Goal: Task Accomplishment & Management: Manage account settings

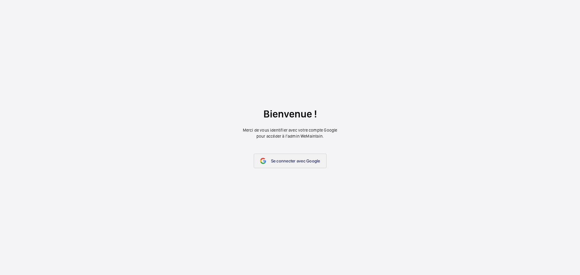
click at [284, 157] on link "Se connecter avec Google" at bounding box center [290, 161] width 73 height 14
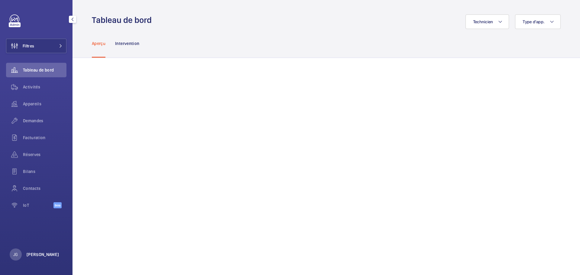
click at [30, 252] on p "[PERSON_NAME]" at bounding box center [43, 255] width 33 height 6
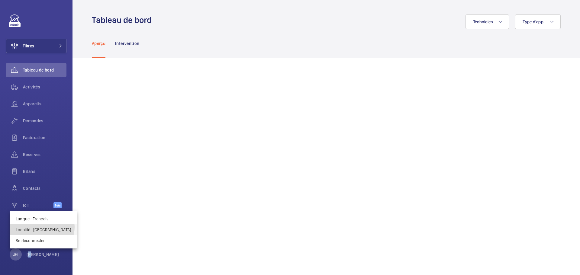
click at [42, 227] on p "Localité : Royaume-Uni" at bounding box center [43, 230] width 55 height 6
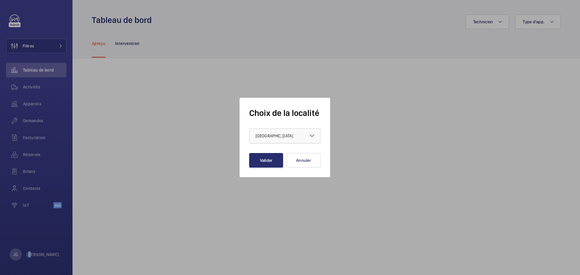
click at [280, 139] on div at bounding box center [284, 136] width 71 height 14
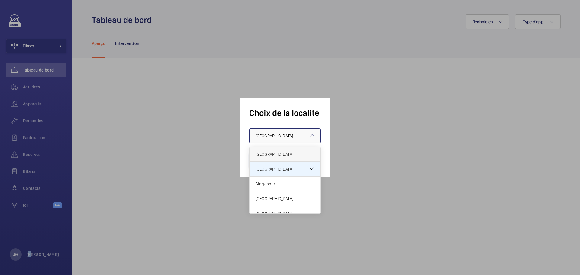
click at [274, 156] on span "[GEOGRAPHIC_DATA]" at bounding box center [284, 154] width 59 height 6
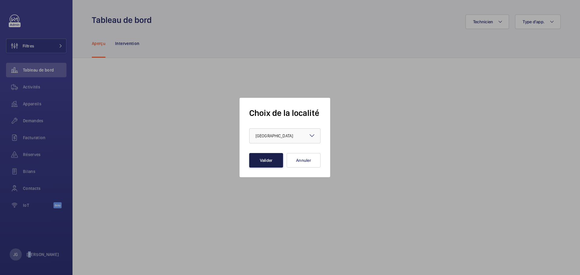
click at [271, 163] on button "Valider" at bounding box center [266, 160] width 34 height 14
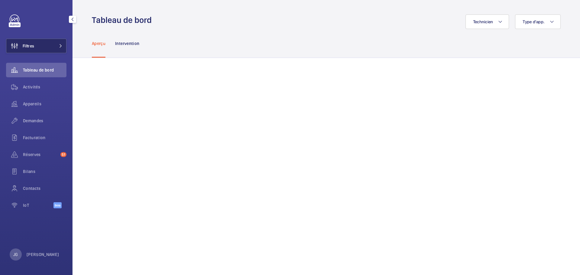
click at [53, 49] on button "Filtres" at bounding box center [36, 46] width 60 height 14
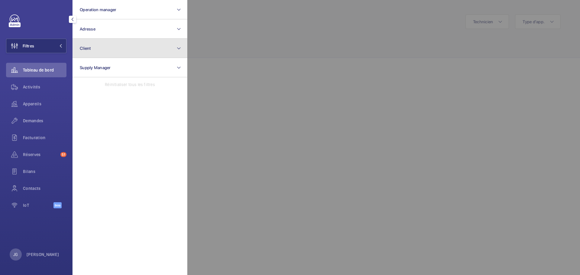
click at [92, 49] on button "Client" at bounding box center [129, 48] width 115 height 19
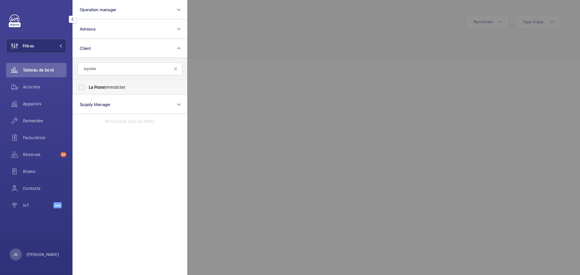
type input "la poste"
click at [117, 86] on span "La Poste Immobilier" at bounding box center [130, 87] width 83 height 6
click at [88, 86] on input "La Poste Immobilier" at bounding box center [81, 87] width 12 height 12
checkbox input "true"
click at [230, 69] on div at bounding box center [477, 137] width 580 height 275
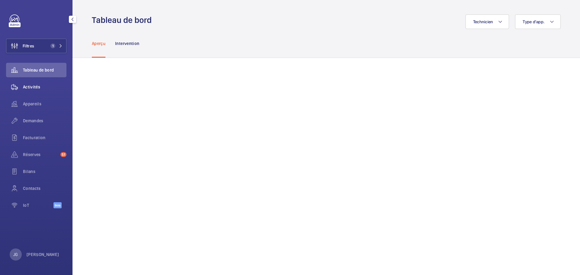
click at [37, 85] on span "Activités" at bounding box center [44, 87] width 43 height 6
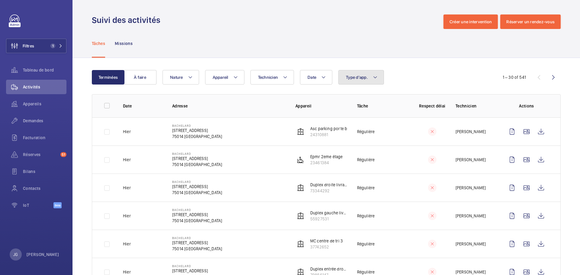
click at [357, 80] on button "Type d'app." at bounding box center [361, 77] width 46 height 14
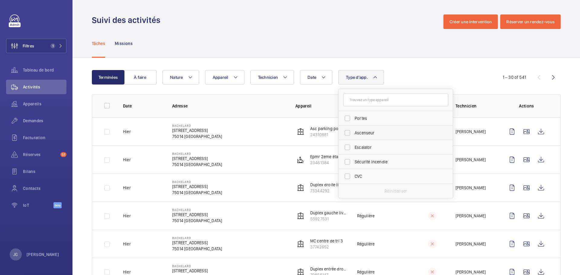
click at [359, 131] on span "Ascenseur" at bounding box center [395, 133] width 83 height 6
click at [353, 131] on input "Ascenseur" at bounding box center [347, 133] width 12 height 12
checkbox input "true"
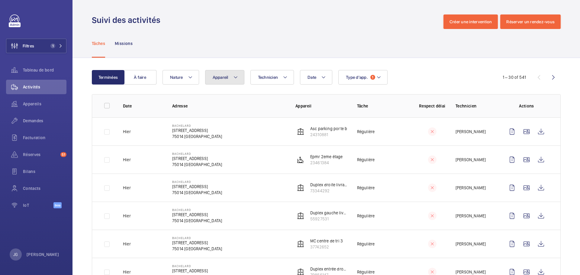
click at [223, 83] on button "Appareil" at bounding box center [224, 77] width 39 height 14
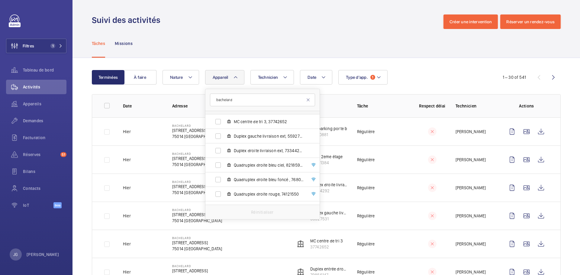
scroll to position [60, 0]
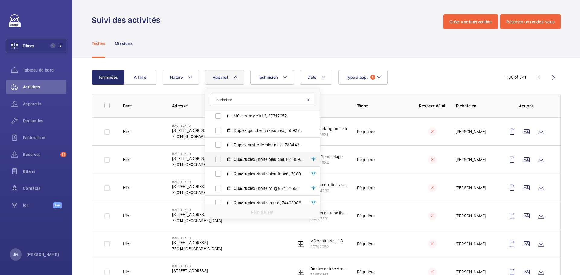
type input "bachelard"
click at [223, 160] on label "Quadruplex droite bleu ciel, 82185941" at bounding box center [257, 159] width 104 height 14
click at [223, 160] on input "Quadruplex droite bleu ciel, 82185941" at bounding box center [218, 159] width 12 height 12
checkbox input "true"
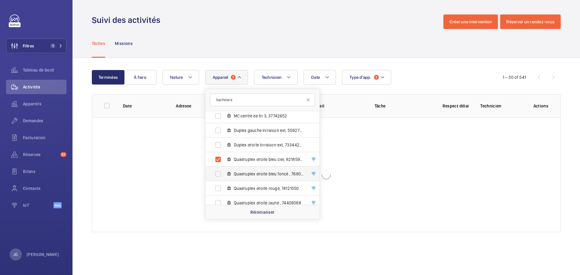
click at [222, 173] on label "Quadruplex droite bleu foncé , 76806699" at bounding box center [257, 174] width 104 height 14
click at [222, 173] on input "Quadruplex droite bleu foncé , 76806699" at bounding box center [218, 174] width 12 height 12
checkbox input "true"
click at [219, 188] on label "Quadruplex droite rouge, 74121550" at bounding box center [257, 188] width 104 height 14
click at [219, 188] on input "Quadruplex droite rouge, 74121550" at bounding box center [218, 188] width 12 height 12
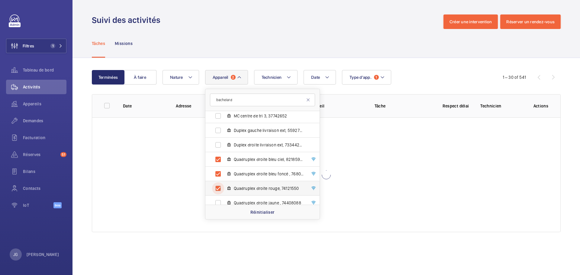
checkbox input "true"
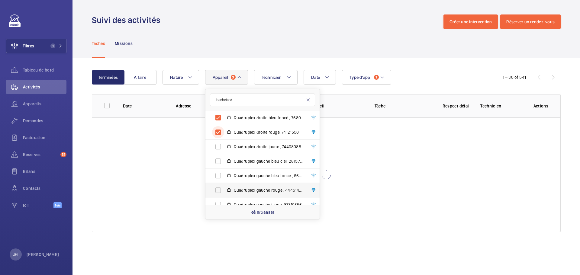
scroll to position [121, 0]
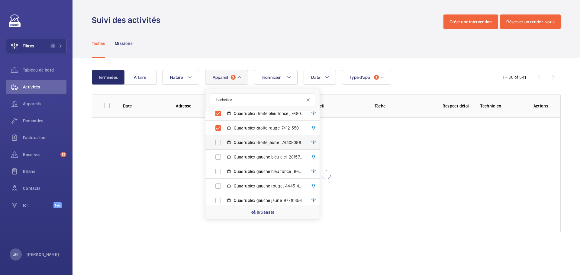
click at [219, 141] on label "Quadruplex droite jaune , 74408088" at bounding box center [257, 142] width 104 height 14
click at [219, 141] on input "Quadruplex droite jaune , 74408088" at bounding box center [218, 142] width 12 height 12
checkbox input "true"
click at [219, 156] on label "Quadruplex gauche bleu ciel, 28157912" at bounding box center [257, 157] width 104 height 14
click at [219, 156] on input "Quadruplex gauche bleu ciel, 28157912" at bounding box center [218, 157] width 12 height 12
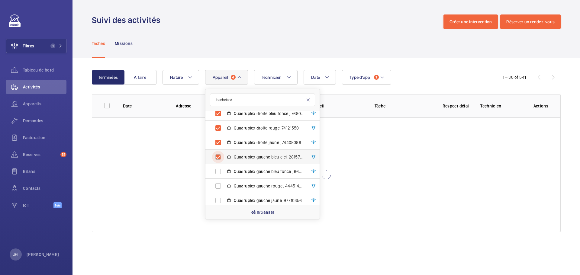
checkbox input "true"
click at [220, 170] on label "Quadruplex gauche bleu foncé , 66853601" at bounding box center [257, 171] width 104 height 14
click at [220, 170] on input "Quadruplex gauche bleu foncé , 66853601" at bounding box center [218, 171] width 12 height 12
checkbox input "true"
click at [217, 188] on label "Quadruplex gauche rouge , 44451466" at bounding box center [257, 186] width 104 height 14
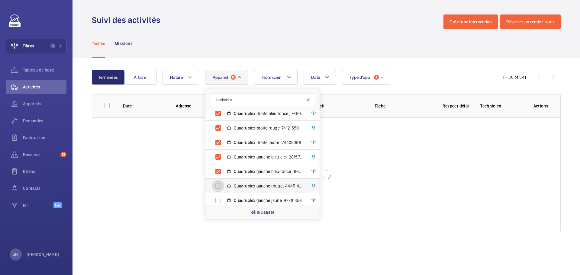
click at [217, 188] on input "Quadruplex gauche rouge , 44451466" at bounding box center [218, 186] width 12 height 12
checkbox input "true"
click at [216, 171] on label "Quadruplex gauche jaune, 97710356" at bounding box center [257, 170] width 104 height 14
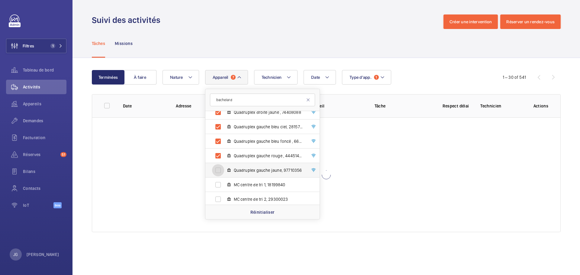
click at [216, 171] on input "Quadruplex gauche jaune, 97710356" at bounding box center [218, 170] width 12 height 12
checkbox input "true"
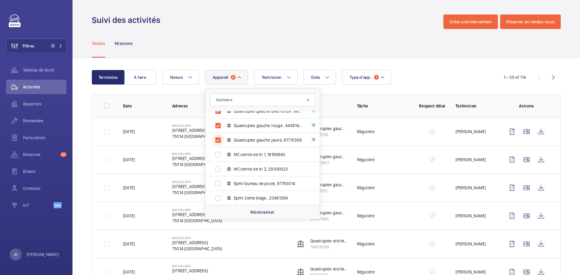
scroll to position [182, 0]
click at [439, 78] on div "Date Technicien Appareil 8 bachelard Bachelard - [STREET_ADDRESS][GEOGRAPHIC_DA…" at bounding box center [325, 77] width 326 height 14
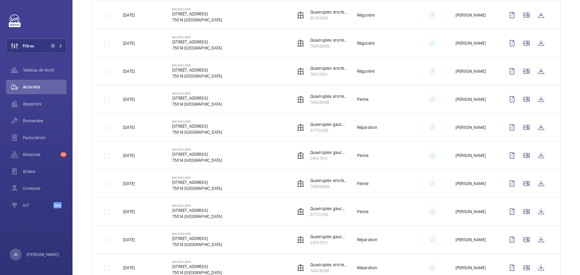
scroll to position [337, 0]
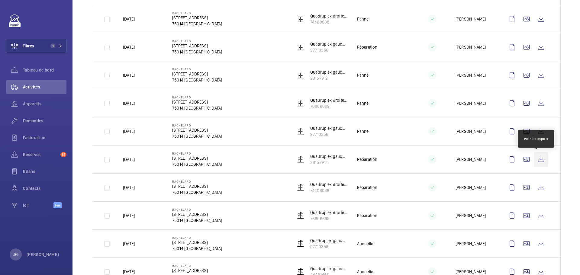
click at [536, 156] on wm-front-icon-button at bounding box center [541, 159] width 14 height 14
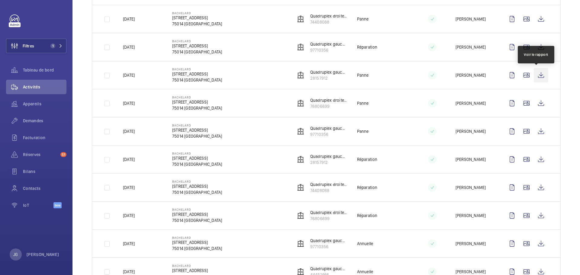
click at [538, 77] on wm-front-icon-button at bounding box center [541, 75] width 14 height 14
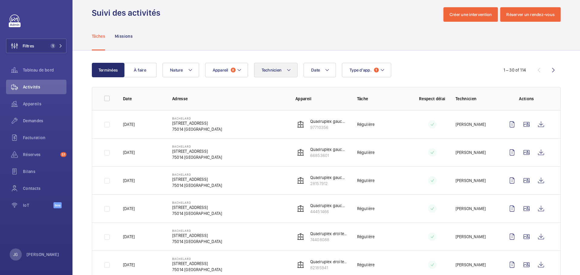
scroll to position [0, 0]
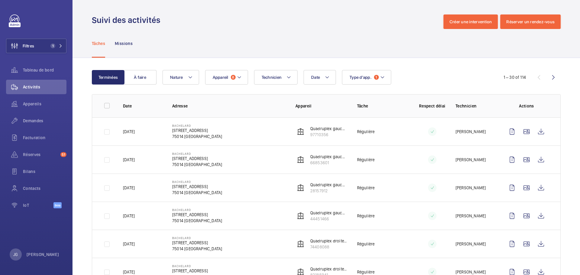
click at [230, 73] on button "Appareil 8" at bounding box center [226, 77] width 43 height 14
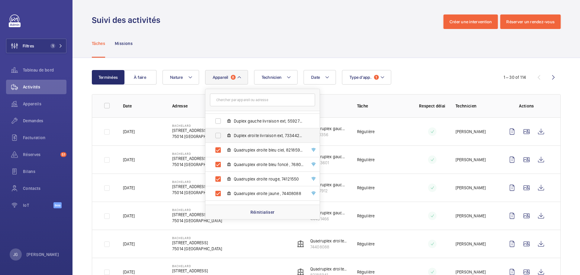
scroll to position [179, 0]
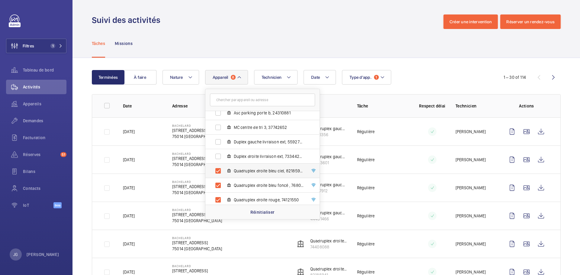
click at [214, 171] on label "Quadruplex droite bleu ciel, 82185941" at bounding box center [257, 171] width 104 height 14
click at [214, 171] on input "Quadruplex droite bleu ciel, 82185941" at bounding box center [218, 171] width 12 height 12
checkbox input "false"
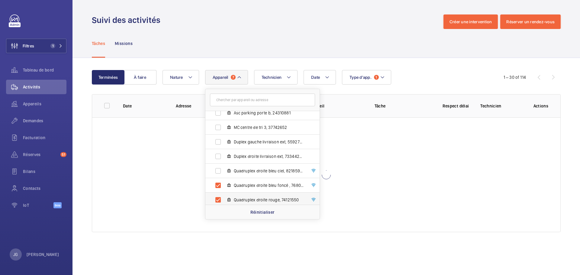
click at [220, 200] on label "Quadruplex droite rouge, 74121550" at bounding box center [257, 200] width 104 height 14
click at [220, 200] on input "Quadruplex droite rouge, 74121550" at bounding box center [218, 200] width 12 height 12
checkbox input "false"
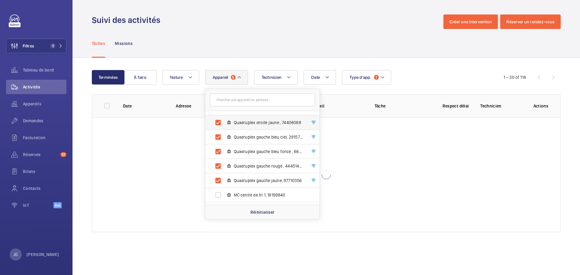
click at [217, 124] on label "Quadruplex droite jaune , 74408088" at bounding box center [257, 122] width 104 height 14
click at [217, 124] on input "Quadruplex droite jaune , 74408088" at bounding box center [218, 123] width 12 height 12
checkbox input "false"
click at [221, 140] on label "Quadruplex gauche bleu ciel, 28157912" at bounding box center [257, 137] width 104 height 14
click at [221, 140] on input "Quadruplex gauche bleu ciel, 28157912" at bounding box center [218, 137] width 12 height 12
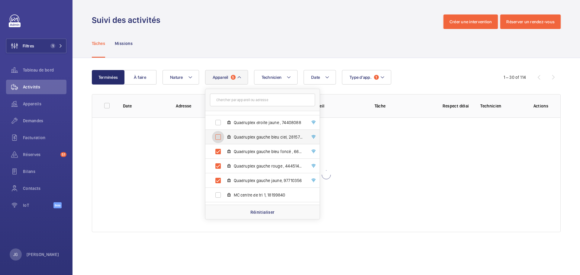
checkbox input "false"
click at [221, 153] on label "Quadruplex gauche bleu foncé , 66853601" at bounding box center [257, 151] width 104 height 14
click at [221, 153] on input "Quadruplex gauche bleu foncé , 66853601" at bounding box center [218, 152] width 12 height 12
checkbox input "false"
click at [219, 168] on label "Quadruplex gauche rouge , 44451466" at bounding box center [257, 166] width 104 height 14
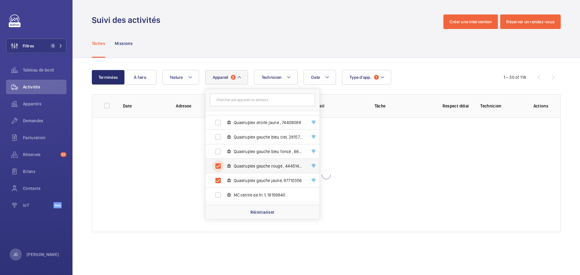
click at [219, 168] on input "Quadruplex gauche rouge , 44451466" at bounding box center [218, 166] width 12 height 12
checkbox input "false"
click at [217, 181] on label "Quadruplex gauche jaune, 97710356" at bounding box center [257, 180] width 104 height 14
click at [217, 181] on input "Quadruplex gauche jaune, 97710356" at bounding box center [218, 181] width 12 height 12
checkbox input "false"
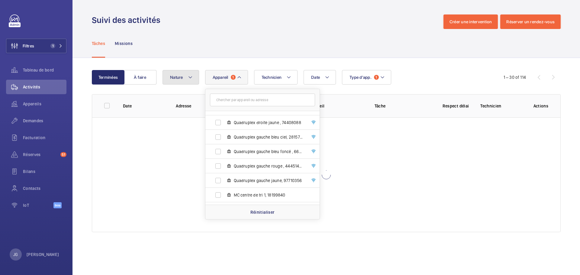
click at [192, 79] on mat-icon at bounding box center [190, 77] width 5 height 7
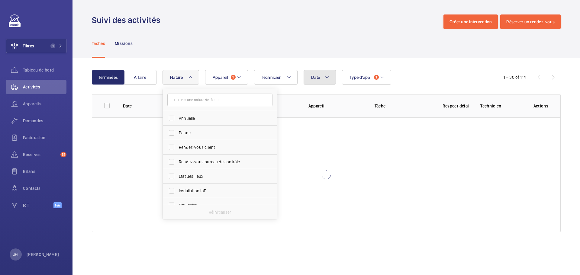
click at [329, 81] on button "Date" at bounding box center [319, 77] width 32 height 14
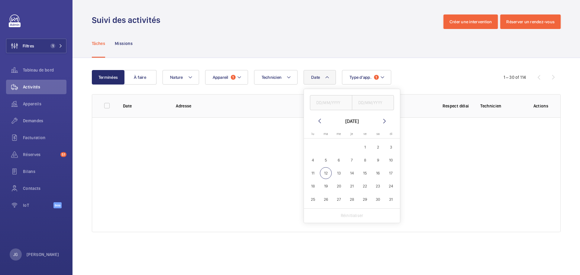
click at [320, 123] on mat-icon at bounding box center [319, 120] width 7 height 7
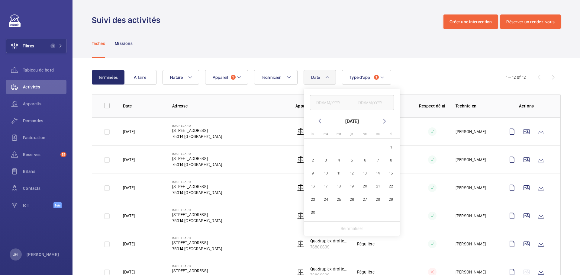
click at [458, 68] on div "Terminées À faire Date [DATE] [DATE] lu [DATE] ma [DATE] me [DATE] je [DATE] ve…" at bounding box center [325, 263] width 507 height 411
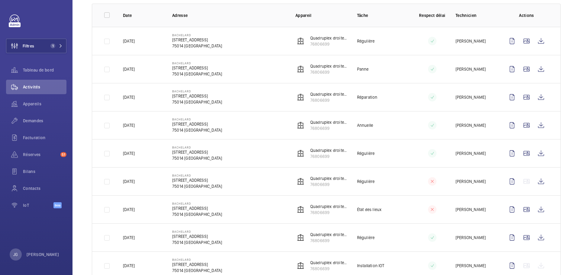
scroll to position [60, 0]
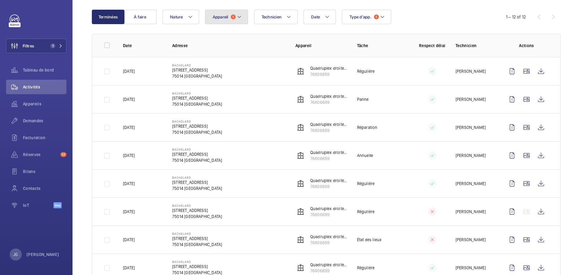
click at [240, 17] on mat-icon at bounding box center [239, 16] width 5 height 7
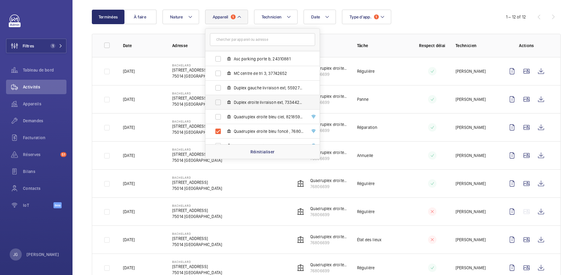
scroll to position [185, 0]
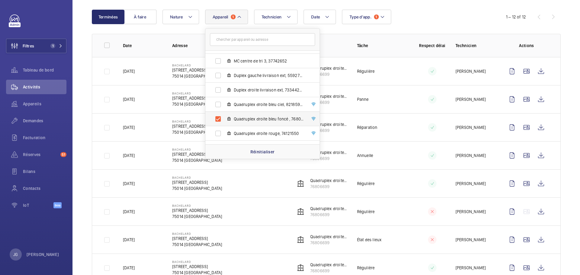
click at [217, 119] on label "Quadruplex droite bleu foncé , 76806699" at bounding box center [257, 119] width 104 height 14
click at [217, 119] on input "Quadruplex droite bleu foncé , 76806699" at bounding box center [218, 119] width 12 height 12
checkbox input "false"
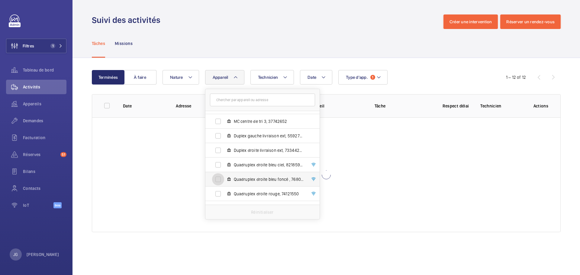
scroll to position [216, 0]
click at [215, 181] on label "Quadruplex droite jaune , 74408088" at bounding box center [257, 178] width 104 height 14
click at [215, 181] on input "Quadruplex droite jaune , 74408088" at bounding box center [218, 178] width 12 height 12
checkbox input "true"
click at [324, 81] on button "Date" at bounding box center [319, 77] width 32 height 14
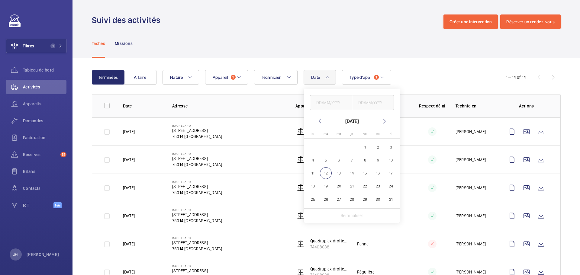
click at [424, 82] on div "Date [DATE] [DATE] lu [DATE] ma [DATE] me [DATE] je [DATE] ve [DATE] sa [DATE] …" at bounding box center [325, 77] width 326 height 14
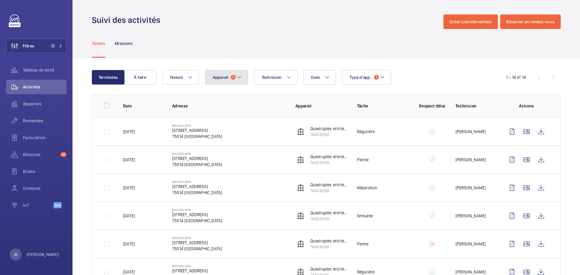
click at [234, 78] on span "1" at bounding box center [233, 77] width 5 height 5
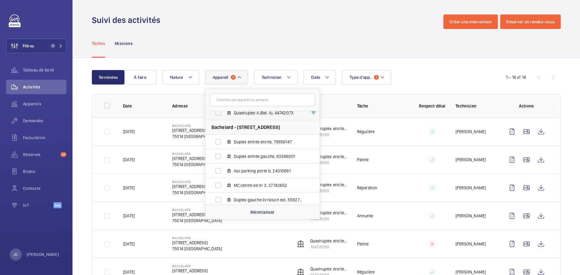
scroll to position [240, 0]
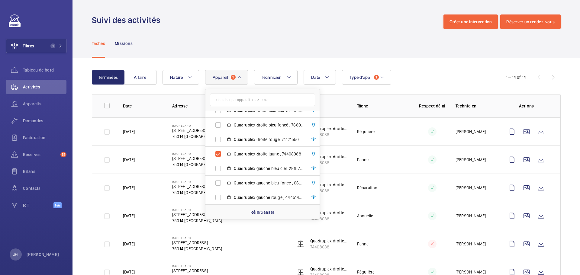
click at [417, 70] on div "Date Technicien Appareil 1 Passy - [STREET_ADDRESS] Ascenseur nº3 (Rouge), 108 …" at bounding box center [325, 77] width 326 height 14
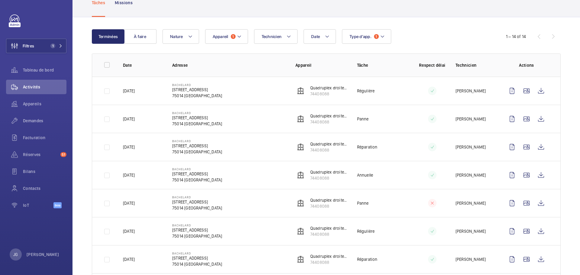
scroll to position [30, 0]
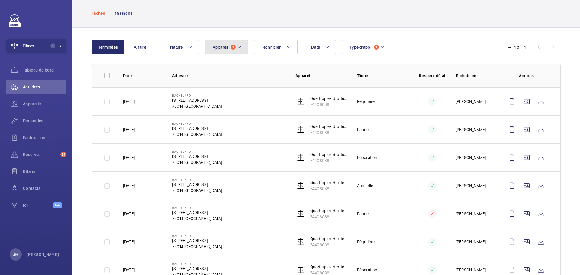
click at [225, 47] on span "Appareil" at bounding box center [221, 47] width 16 height 5
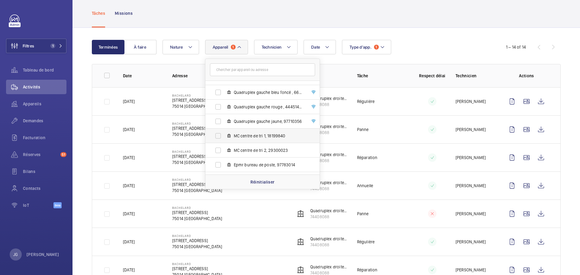
scroll to position [270, 0]
click at [215, 152] on label "Quadruplex gauche jaune, 97710356" at bounding box center [257, 151] width 104 height 14
click at [215, 152] on input "Quadruplex gauche jaune, 97710356" at bounding box center [218, 152] width 12 height 12
checkbox input "true"
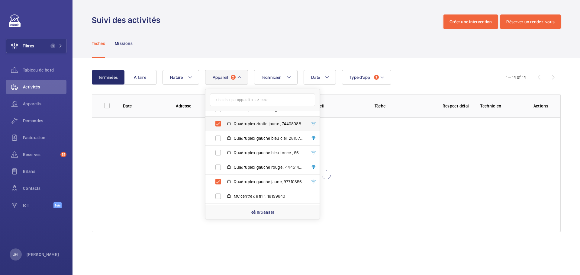
click at [219, 122] on label "Quadruplex droite jaune , 74408088" at bounding box center [257, 124] width 104 height 14
click at [219, 122] on input "Quadruplex droite jaune , 74408088" at bounding box center [218, 124] width 12 height 12
checkbox input "false"
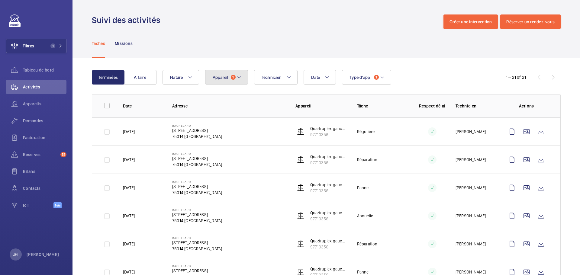
click at [242, 78] on button "Appareil 1" at bounding box center [226, 77] width 43 height 14
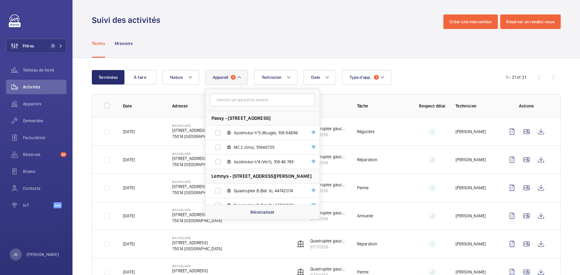
click at [416, 72] on div "Date Technicien Appareil 1 Passy - [STREET_ADDRESS] Ascenseur nº3 (Rouge), 108 …" at bounding box center [325, 77] width 326 height 14
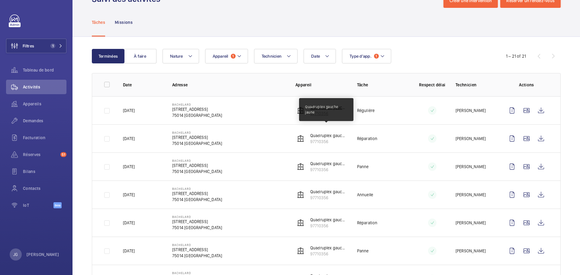
scroll to position [30, 0]
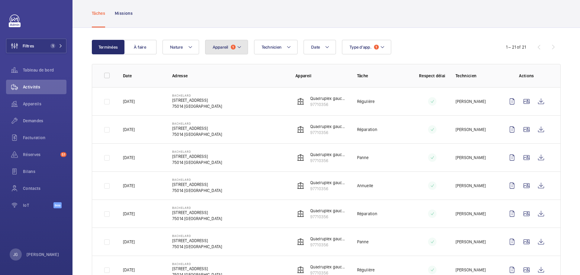
click at [244, 46] on button "Appareil 1" at bounding box center [226, 47] width 43 height 14
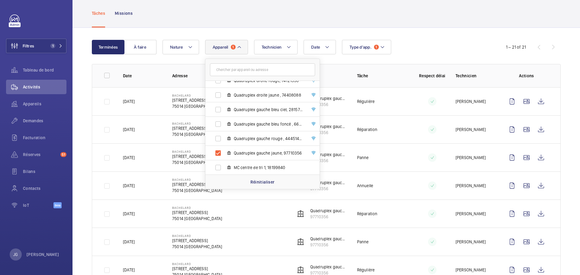
scroll to position [306, 0]
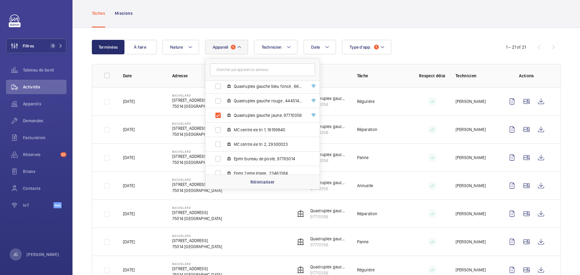
click at [480, 49] on div "Date Technicien Appareil 1 Passy - [STREET_ADDRESS] Ascenseur nº3 (Rouge), 108 …" at bounding box center [325, 47] width 326 height 14
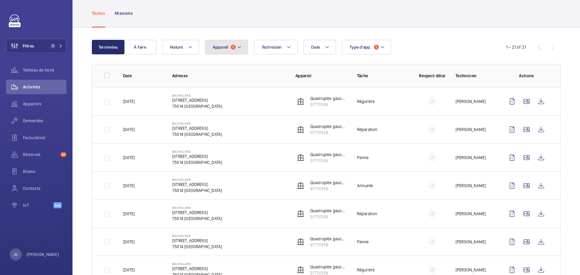
drag, startPoint x: 236, startPoint y: 44, endPoint x: 238, endPoint y: 47, distance: 4.1
click at [235, 45] on button "Appareil 1" at bounding box center [226, 47] width 43 height 14
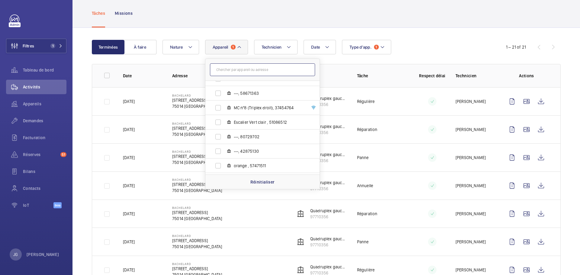
scroll to position [850, 0]
click at [218, 106] on label "MC nº8 (Triplex droit), 37454764" at bounding box center [257, 108] width 104 height 14
click at [218, 106] on input "MC nº8 (Triplex droit), 37454764" at bounding box center [218, 108] width 12 height 12
checkbox input "true"
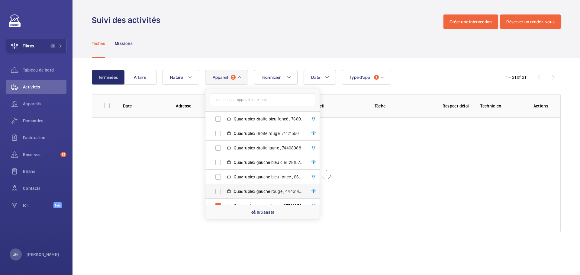
scroll to position [276, 0]
click at [217, 175] on label "Quadruplex gauche jaune, 97710356" at bounding box center [257, 175] width 104 height 14
click at [217, 175] on input "Quadruplex gauche jaune, 97710356" at bounding box center [218, 176] width 12 height 12
checkbox input "false"
click at [414, 60] on div "Terminées À faire Date Technicien Appareil 1 Passy - [STREET_ADDRESS] Ascenseur…" at bounding box center [325, 152] width 507 height 189
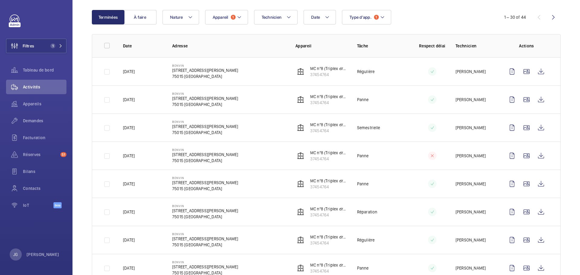
scroll to position [60, 0]
click at [535, 101] on wm-front-icon-button at bounding box center [541, 99] width 14 height 14
click at [231, 18] on span "1" at bounding box center [233, 16] width 5 height 5
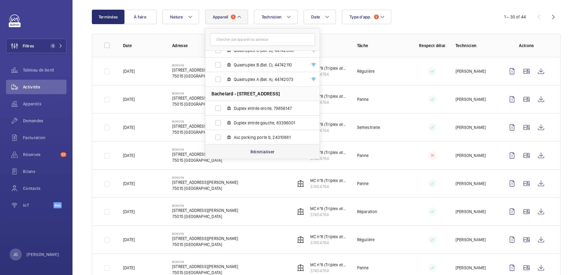
scroll to position [95, 0]
click at [257, 152] on p "Réinitialiser" at bounding box center [262, 152] width 24 height 6
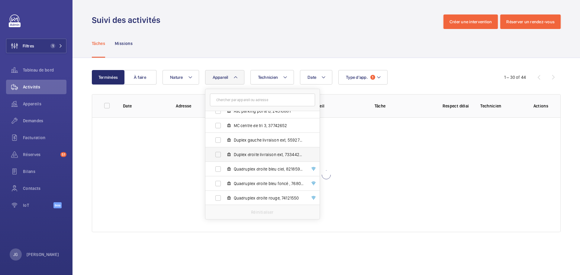
scroll to position [211, 0]
click at [220, 138] on label "Quadruplex droite bleu ciel, 82185941" at bounding box center [257, 139] width 104 height 14
click at [220, 138] on input "Quadruplex droite bleu ciel, 82185941" at bounding box center [218, 139] width 12 height 12
checkbox input "true"
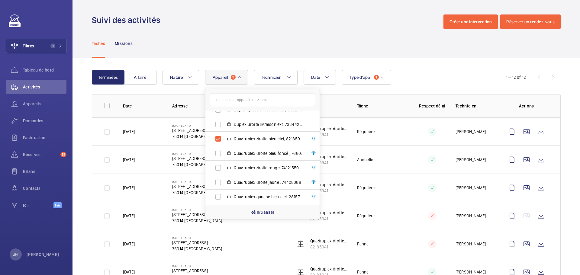
click at [440, 73] on div "Date Technicien Appareil 1 Passy - [STREET_ADDRESS] Ascenseur nº3 (Rouge), 108 …" at bounding box center [325, 77] width 326 height 14
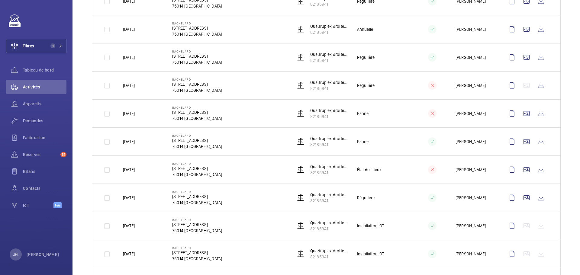
scroll to position [43, 0]
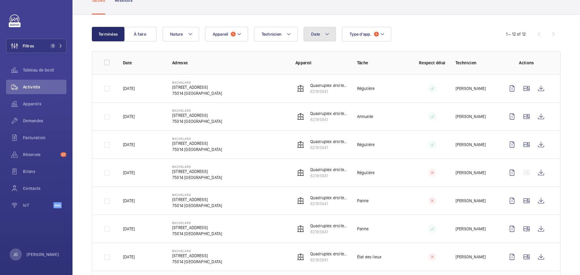
click at [328, 40] on button "Date" at bounding box center [319, 34] width 32 height 14
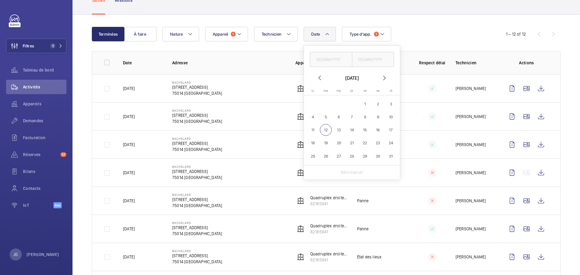
click at [321, 76] on mat-icon at bounding box center [319, 77] width 7 height 7
click at [321, 77] on mat-icon at bounding box center [319, 77] width 7 height 7
click at [386, 78] on mat-icon at bounding box center [384, 77] width 7 height 7
click at [368, 143] on span "20" at bounding box center [365, 143] width 12 height 12
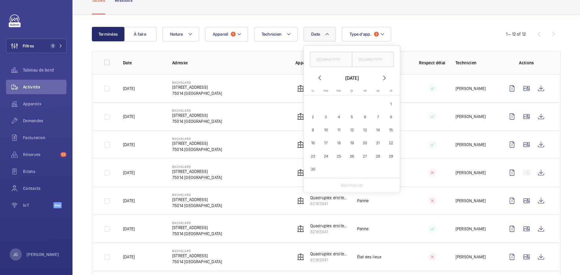
type input "[DATE]"
click at [383, 79] on mat-icon at bounding box center [384, 77] width 7 height 7
click at [326, 129] on span "12" at bounding box center [326, 130] width 12 height 12
type input "[DATE]"
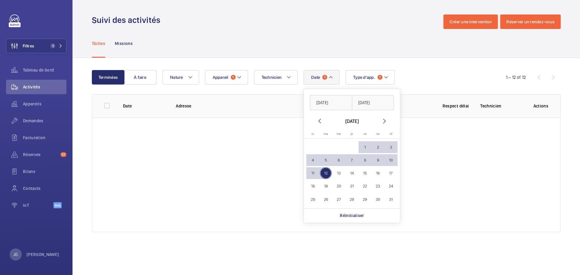
click at [445, 78] on div "Date 1 [DATE] [DATE] [DATE] [DATE] lu [DATE] ma [DATE] me [DATE] je [DATE] ve […" at bounding box center [325, 77] width 326 height 14
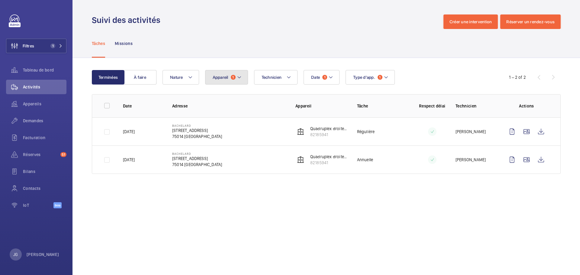
click at [230, 77] on button "Appareil 1" at bounding box center [226, 77] width 43 height 14
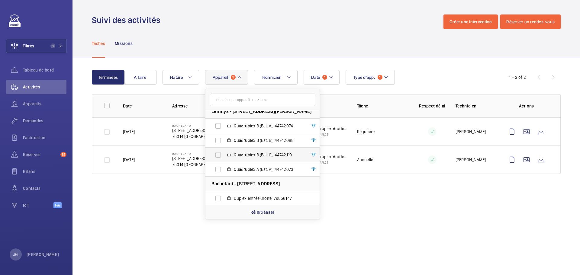
scroll to position [65, 0]
click at [217, 169] on label "Quadruplex A (Bat. A), 44742073" at bounding box center [257, 169] width 104 height 14
click at [217, 169] on input "Quadruplex A (Bat. A), 44742073" at bounding box center [218, 170] width 12 height 12
checkbox input "true"
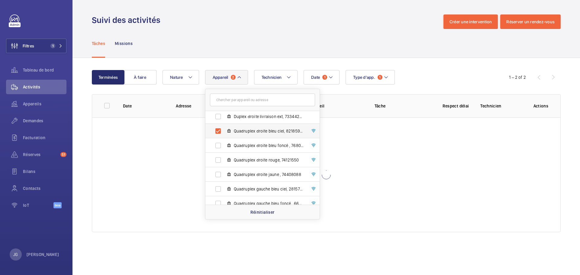
scroll to position [210, 0]
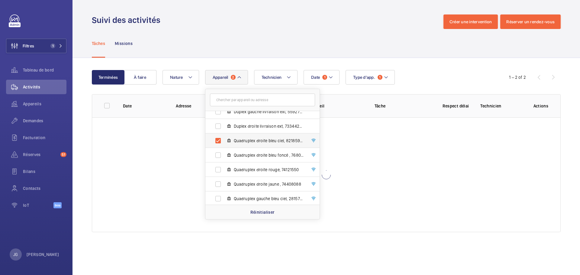
click at [218, 139] on label "Quadruplex droite bleu ciel, 82185941" at bounding box center [257, 140] width 104 height 14
click at [218, 139] on input "Quadruplex droite bleu ciel, 82185941" at bounding box center [218, 141] width 12 height 12
checkbox input "false"
click at [442, 71] on div "Date 1 Technicien Appareil 1 Passy - [STREET_ADDRESS] Ascenseur nº3 (Rouge), 10…" at bounding box center [325, 77] width 326 height 14
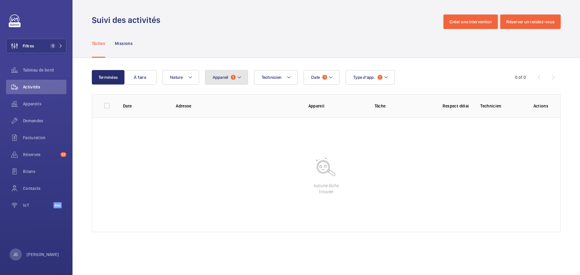
click at [234, 72] on button "Appareil 1" at bounding box center [226, 77] width 43 height 14
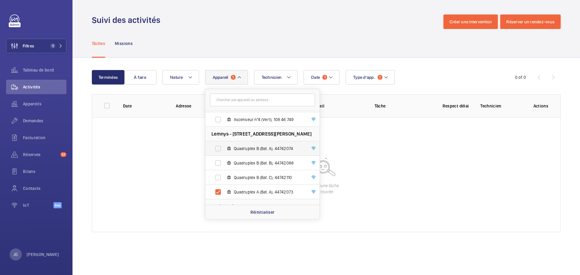
scroll to position [95, 0]
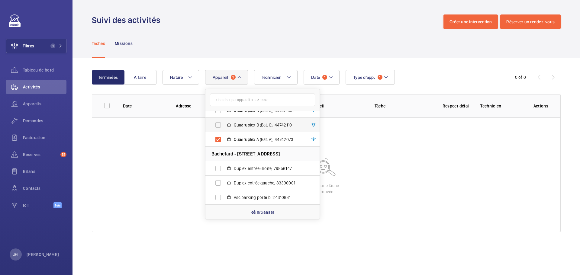
click at [219, 130] on label "Quadruplex B (Bat. C), 44742110" at bounding box center [257, 125] width 104 height 14
click at [219, 130] on input "Quadruplex B (Bat. C), 44742110" at bounding box center [218, 125] width 12 height 12
checkbox input "true"
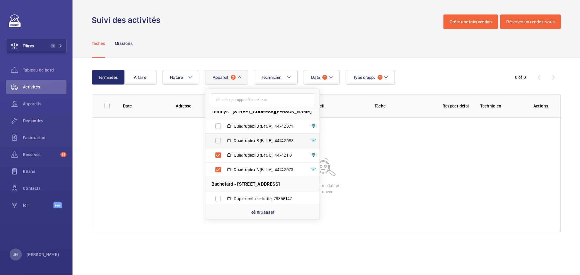
click at [222, 140] on label "Quadruplex B (Bat. B), 44742088" at bounding box center [257, 140] width 104 height 14
click at [222, 140] on input "Quadruplex B (Bat. B), 44742088" at bounding box center [218, 141] width 12 height 12
checkbox input "true"
click at [222, 125] on label "Quadruplex B (Bat. A), 44742074" at bounding box center [257, 126] width 104 height 14
click at [222, 125] on input "Quadruplex B (Bat. A), 44742074" at bounding box center [218, 126] width 12 height 12
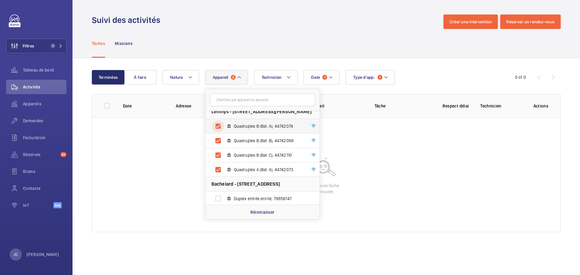
checkbox input "true"
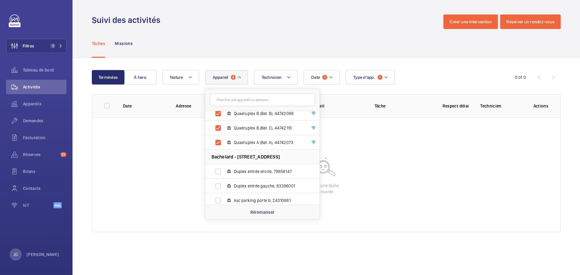
scroll to position [155, 0]
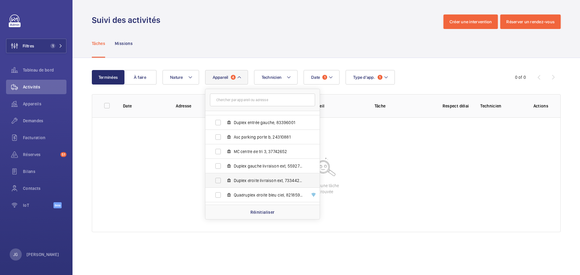
click at [239, 186] on label "Duplex droite livraison ext, 73344292" at bounding box center [257, 180] width 104 height 14
click at [224, 186] on input "Duplex droite livraison ext, 73344292" at bounding box center [218, 181] width 12 height 12
checkbox input "true"
click at [239, 188] on label "Quadruplex droite bleu ciel, 82185941" at bounding box center [257, 195] width 104 height 14
click at [224, 189] on input "Quadruplex droite bleu ciel, 82185941" at bounding box center [218, 195] width 12 height 12
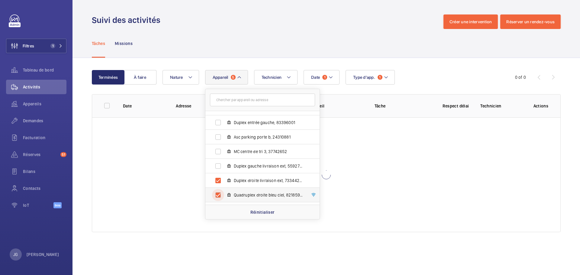
checkbox input "true"
click at [241, 179] on span "Duplex droite livraison ext, 73344292" at bounding box center [269, 181] width 70 height 6
click at [224, 179] on input "Duplex droite livraison ext, 73344292" at bounding box center [218, 181] width 12 height 12
checkbox input "false"
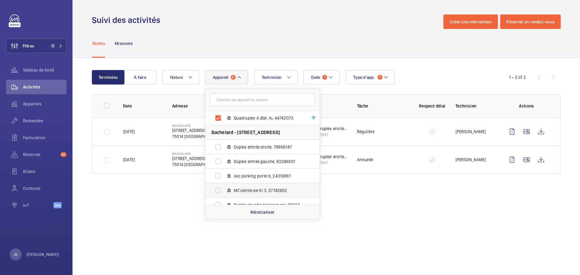
scroll to position [34, 0]
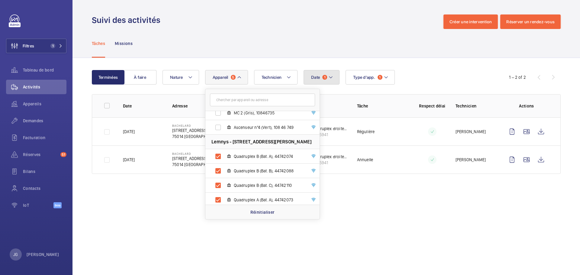
click at [328, 79] on button "Date 1" at bounding box center [321, 77] width 36 height 14
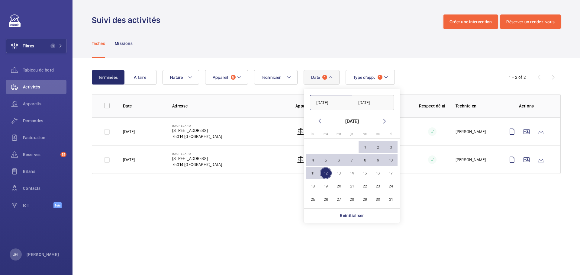
click at [324, 103] on input "[DATE]" at bounding box center [331, 102] width 42 height 15
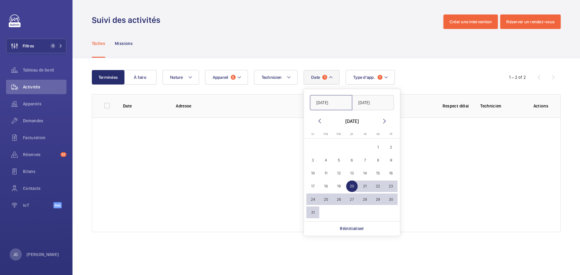
type input "[DATE]"
click at [441, 69] on div "Terminées À faire Date 1 [DATE] [DATE] [DATE] [DATE] lu [DATE] ma [DATE] me [DA…" at bounding box center [325, 152] width 507 height 189
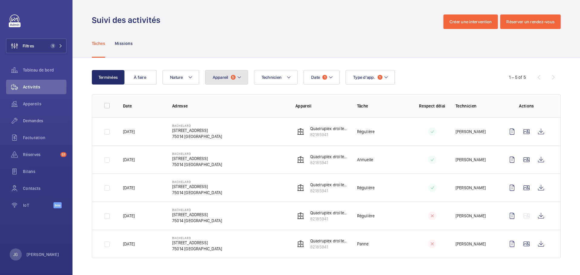
click at [229, 79] on button "Appareil 5" at bounding box center [226, 77] width 43 height 14
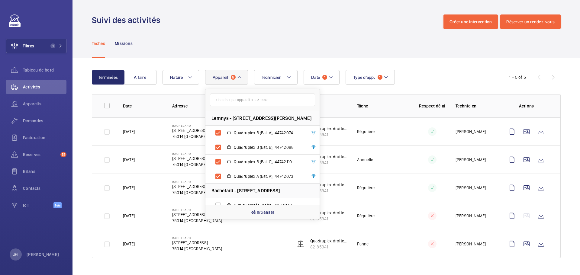
scroll to position [60, 0]
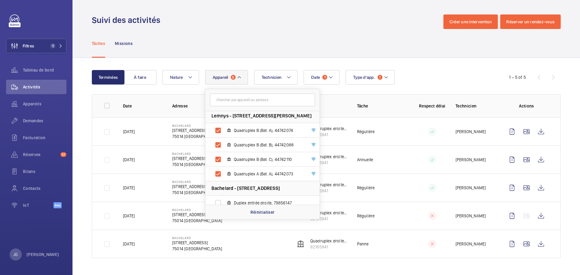
click at [444, 64] on div "Terminées À faire Date 1 Technicien Appareil 5 Passy - [STREET_ADDRESS] Ascense…" at bounding box center [325, 165] width 507 height 215
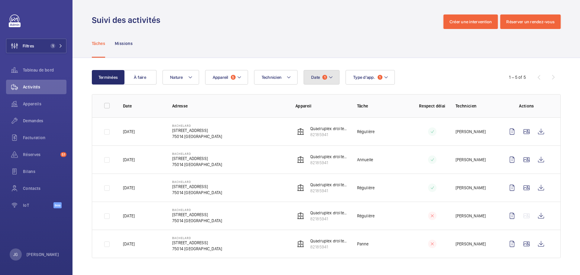
click at [327, 76] on span "1" at bounding box center [324, 77] width 5 height 5
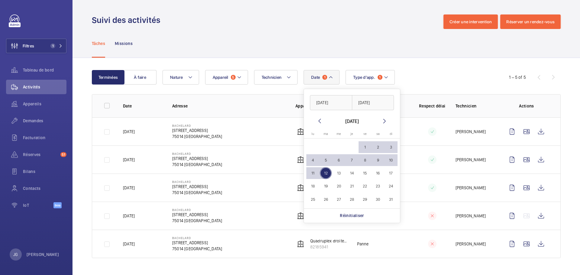
click at [322, 121] on mat-icon at bounding box center [319, 120] width 7 height 7
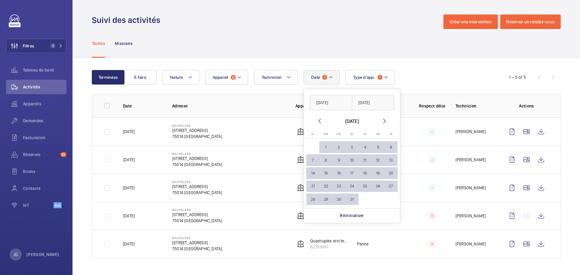
click at [319, 125] on mat-calendar "[DATE] [DATE] lu [DATE] ma [DATE] me [DATE] je [DATE] ve [DATE] sa [DATE] [DATE…" at bounding box center [352, 162] width 96 height 91
click at [320, 121] on mat-icon at bounding box center [319, 120] width 7 height 7
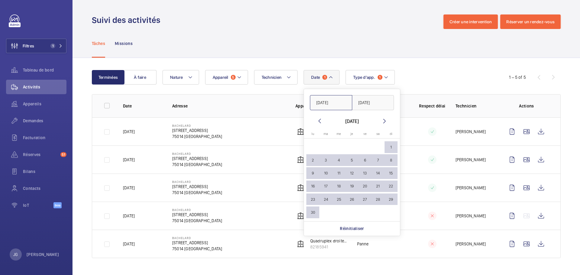
click at [325, 104] on input "[DATE]" at bounding box center [331, 102] width 42 height 15
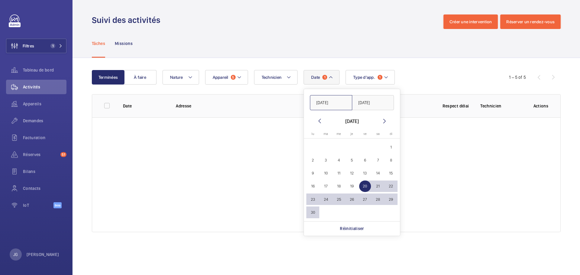
type input "[DATE]"
click at [385, 119] on mat-icon at bounding box center [384, 120] width 7 height 7
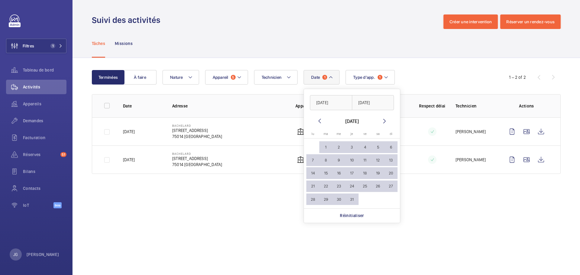
click at [425, 74] on div "Date 1 [DATE] [DATE] [DATE] [DATE] lu [DATE] ma [DATE] me [DATE] je [DATE] ve […" at bounding box center [325, 77] width 326 height 14
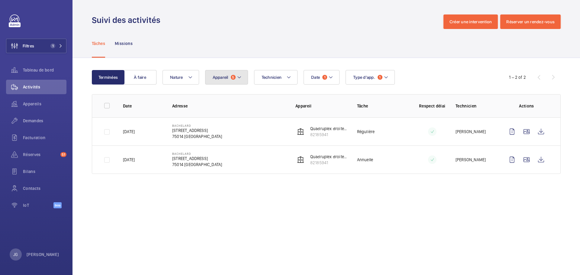
click at [234, 71] on button "Appareil 5" at bounding box center [226, 77] width 43 height 14
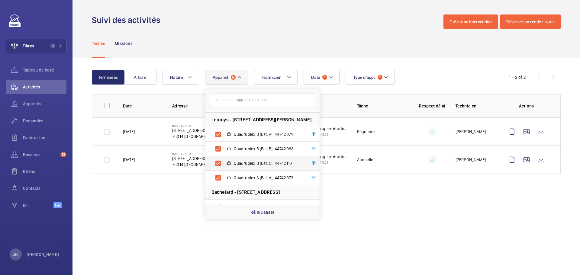
scroll to position [60, 0]
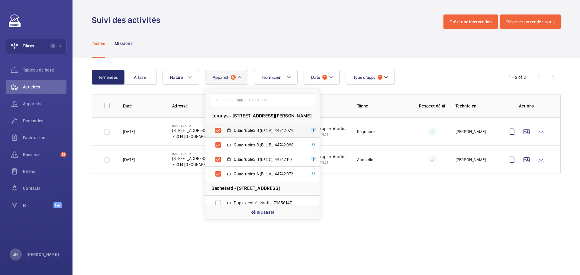
click at [215, 131] on label "Quadruplex B (Bat. A), 44742074" at bounding box center [257, 130] width 104 height 14
click at [215, 131] on input "Quadruplex B (Bat. A), 44742074" at bounding box center [218, 130] width 12 height 12
checkbox input "false"
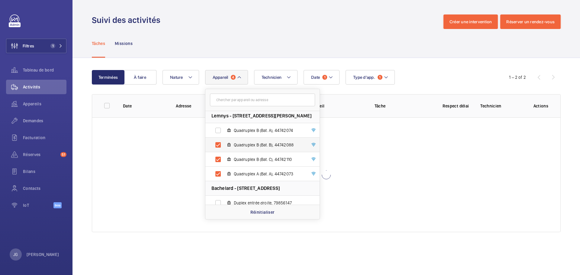
click at [219, 146] on label "Quadruplex B (Bat. B), 44742088" at bounding box center [257, 145] width 104 height 14
click at [219, 146] on input "Quadruplex B (Bat. B), 44742088" at bounding box center [218, 145] width 12 height 12
checkbox input "false"
click at [218, 161] on label "Quadruplex B (Bat. C), 44742110" at bounding box center [257, 159] width 104 height 14
click at [218, 161] on input "Quadruplex B (Bat. C), 44742110" at bounding box center [218, 159] width 12 height 12
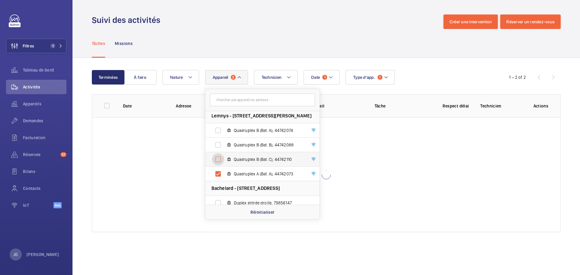
checkbox input "false"
click at [215, 175] on label "Quadruplex A (Bat. A), 44742073" at bounding box center [257, 174] width 104 height 14
click at [215, 175] on input "Quadruplex A (Bat. A), 44742073" at bounding box center [218, 174] width 12 height 12
checkbox input "false"
click at [219, 130] on label "Quadruplex B (Bat. A), 44742074" at bounding box center [257, 130] width 104 height 14
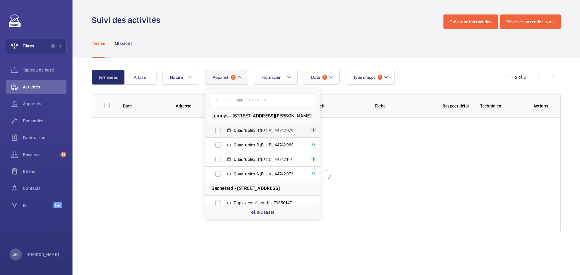
click at [219, 130] on input "Quadruplex B (Bat. A), 44742074" at bounding box center [218, 130] width 12 height 12
checkbox input "true"
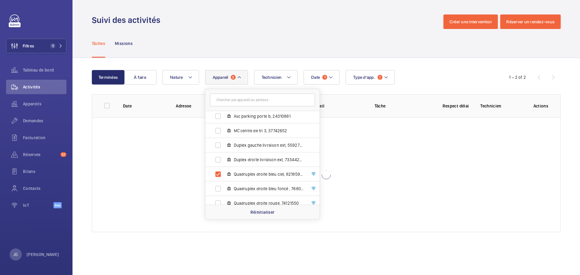
scroll to position [181, 0]
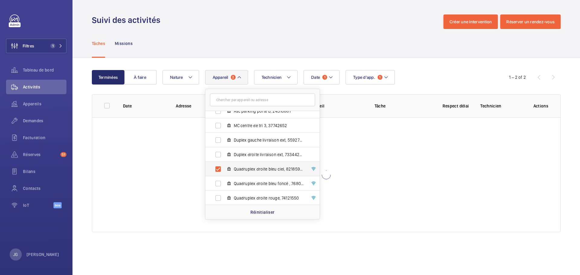
click at [219, 168] on label "Quadruplex droite bleu ciel, 82185941" at bounding box center [257, 169] width 104 height 14
click at [219, 168] on input "Quadruplex droite bleu ciel, 82185941" at bounding box center [218, 169] width 12 height 12
checkbox input "false"
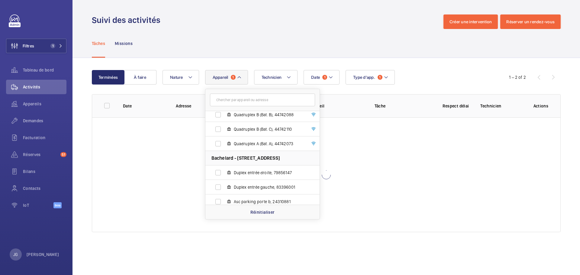
scroll to position [60, 0]
click at [416, 80] on div "Date 1 Technicien Appareil 1 Passy - [STREET_ADDRESS] Ascenseur nº3 (Rouge), 10…" at bounding box center [325, 77] width 326 height 14
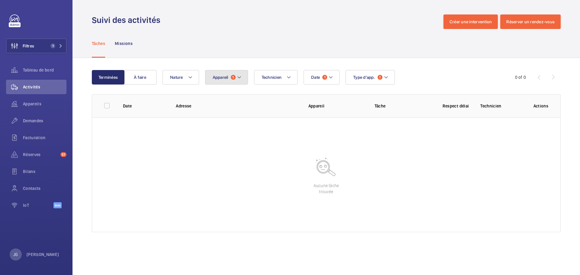
click at [233, 76] on span "1" at bounding box center [233, 77] width 5 height 5
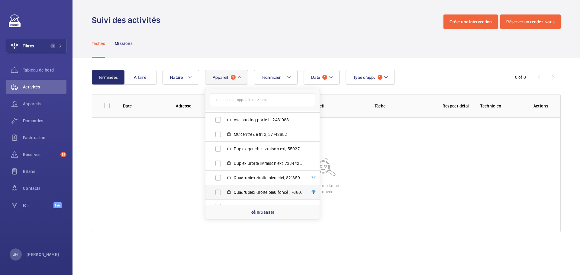
scroll to position [211, 0]
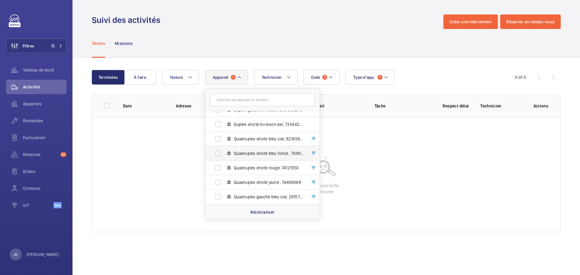
click at [218, 154] on label "Quadruplex droite bleu foncé , 76806699" at bounding box center [257, 153] width 104 height 14
click at [218, 154] on input "Quadruplex droite bleu foncé , 76806699" at bounding box center [218, 153] width 12 height 12
checkbox input "true"
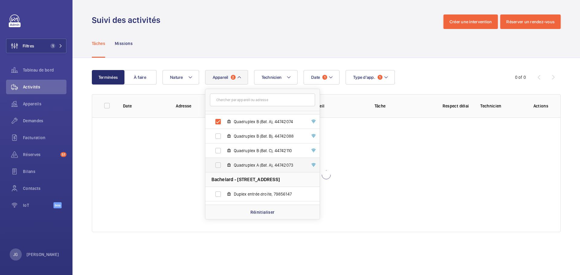
scroll to position [60, 0]
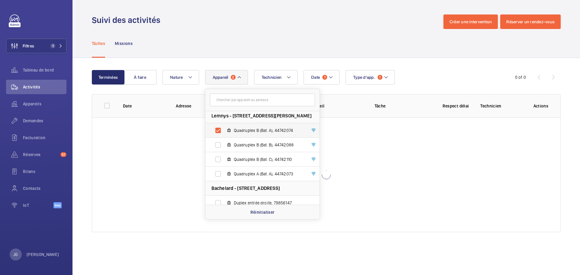
click at [218, 131] on label "Quadruplex B (Bat. A), 44742074" at bounding box center [257, 130] width 104 height 14
click at [218, 131] on input "Quadruplex B (Bat. A), 44742074" at bounding box center [218, 130] width 12 height 12
checkbox input "false"
click at [420, 66] on div "Terminées À faire Date 1 Technicien Appareil 1 Passy - [STREET_ADDRESS] Ascense…" at bounding box center [325, 152] width 507 height 189
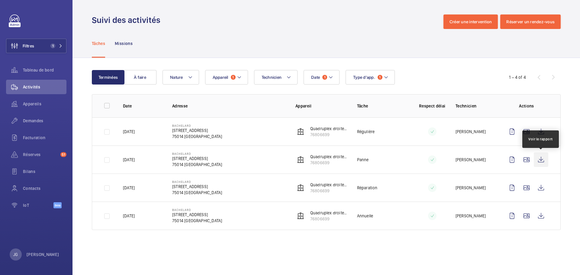
click at [539, 162] on wm-front-icon-button at bounding box center [541, 159] width 14 height 14
click at [233, 76] on span "1" at bounding box center [233, 77] width 5 height 5
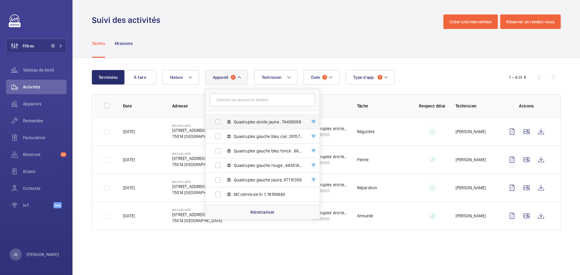
scroll to position [242, 0]
click at [216, 122] on label "Quadruplex droite bleu foncé , 76806699" at bounding box center [257, 123] width 104 height 14
click at [216, 122] on input "Quadruplex droite bleu foncé , 76806699" at bounding box center [218, 123] width 12 height 12
checkbox input "false"
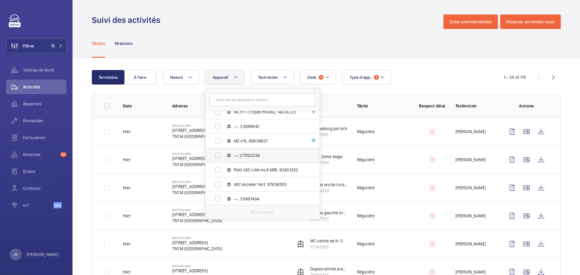
scroll to position [634, 0]
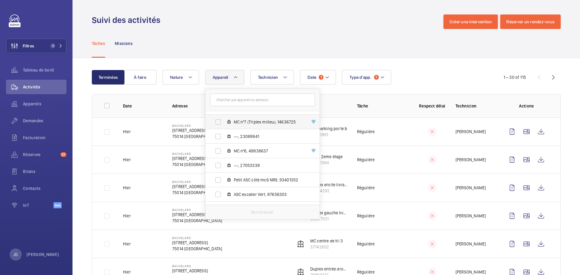
click at [221, 124] on label "MC nº7 (Triplex milieu), 14636725" at bounding box center [257, 122] width 104 height 14
click at [221, 124] on input "MC nº7 (Triplex milieu), 14636725" at bounding box center [218, 122] width 12 height 12
checkbox input "true"
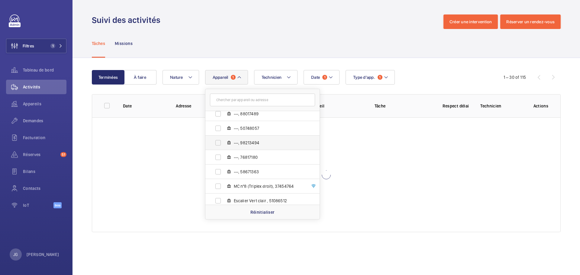
scroll to position [845, 0]
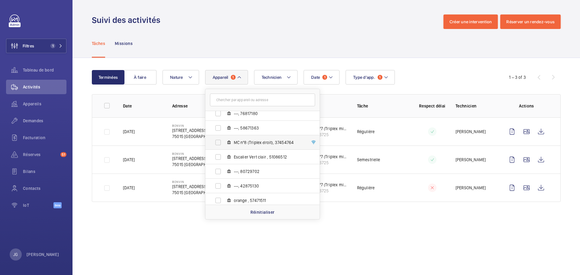
click at [219, 143] on label "MC nº8 (Triplex droit), 37454764" at bounding box center [257, 142] width 104 height 14
click at [219, 143] on input "MC nº8 (Triplex droit), 37454764" at bounding box center [218, 142] width 12 height 12
checkbox input "true"
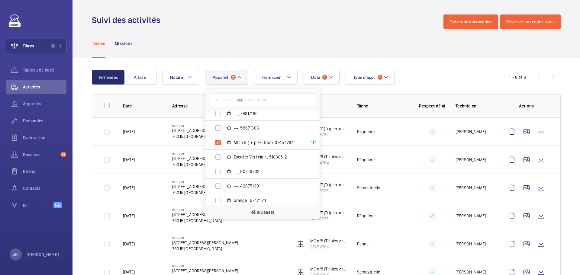
click at [419, 73] on div "Date 1 Technicien Appareil 2 Passy - [STREET_ADDRESS] Ascenseur nº3 (Rouge), 10…" at bounding box center [325, 77] width 326 height 14
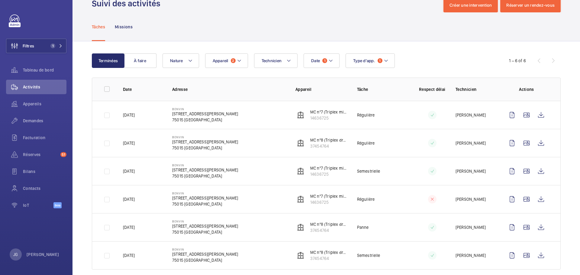
scroll to position [26, 0]
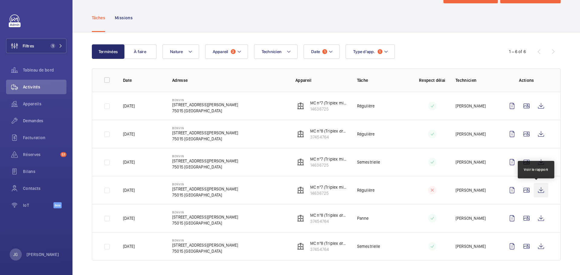
click at [537, 193] on wm-front-icon-button at bounding box center [541, 190] width 14 height 14
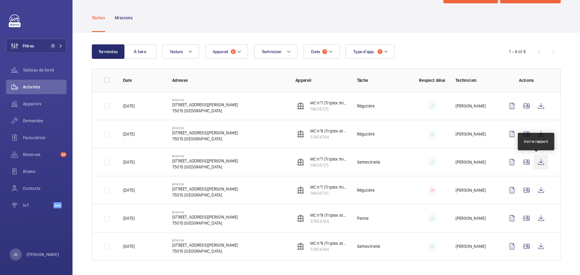
click at [539, 160] on wm-front-icon-button at bounding box center [541, 162] width 14 height 14
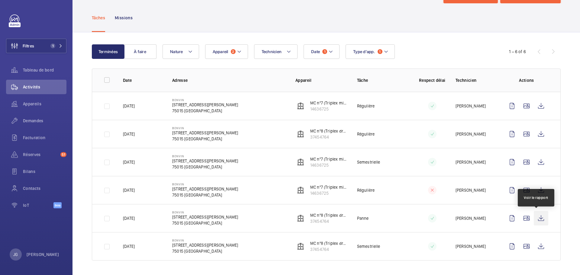
click at [536, 217] on wm-front-icon-button at bounding box center [541, 218] width 14 height 14
click at [541, 218] on wm-front-icon-button at bounding box center [541, 218] width 14 height 14
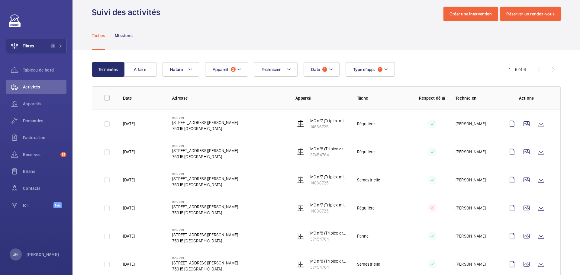
scroll to position [0, 0]
